Goal: Transaction & Acquisition: Purchase product/service

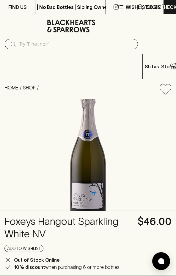
click at [17, 41] on icon at bounding box center [12, 44] width 7 height 7
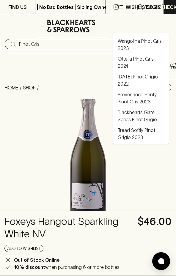
type input "Pinot Gris"
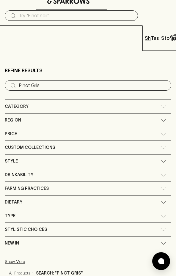
scroll to position [24, 0]
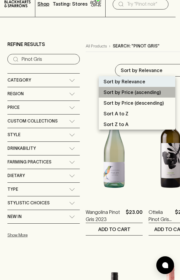
click at [119, 93] on p "Sort by Price (ascending)" at bounding box center [133, 92] width 58 height 7
type input "price:asc"
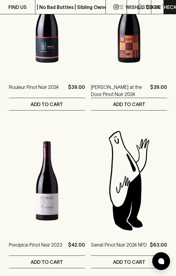
scroll to position [1489, 0]
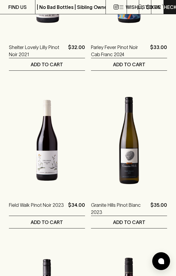
scroll to position [1529, 0]
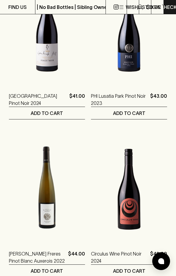
scroll to position [547, 0]
